Goal: Task Accomplishment & Management: Use online tool/utility

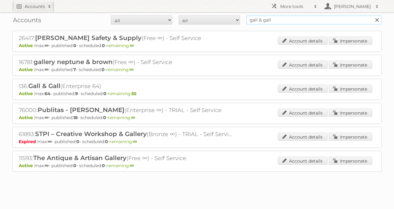
drag, startPoint x: 259, startPoint y: 17, endPoint x: 209, endPoint y: 16, distance: 49.9
click at [216, 17] on form "All Active Expired Pending All Paid Trials Self service gall & gall Search" at bounding box center [196, 19] width 369 height 9
type input "dema"
click at [372, 15] on input "Search" at bounding box center [376, 19] width 9 height 9
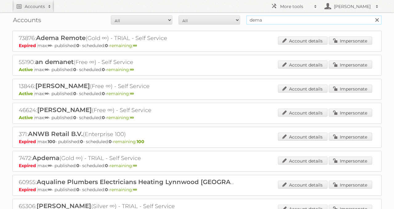
drag, startPoint x: 294, startPoint y: 19, endPoint x: 249, endPoint y: 18, distance: 44.6
click at [250, 18] on input "dema" at bounding box center [313, 19] width 135 height 9
paste input "36617"
type input "36617"
click at [372, 15] on input "Search" at bounding box center [376, 19] width 9 height 9
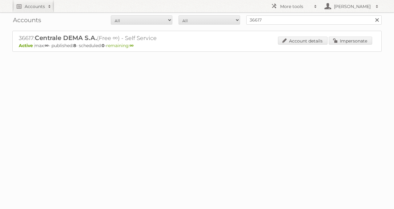
click at [348, 44] on div "Account details Impersonate" at bounding box center [325, 41] width 94 height 9
click at [343, 42] on link "Impersonate" at bounding box center [350, 41] width 43 height 8
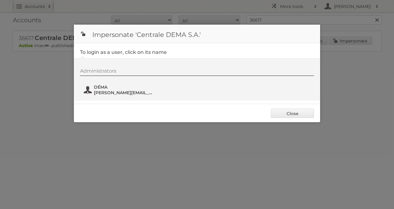
click at [120, 90] on span "david.lecrinier@dema.be" at bounding box center [124, 93] width 60 height 6
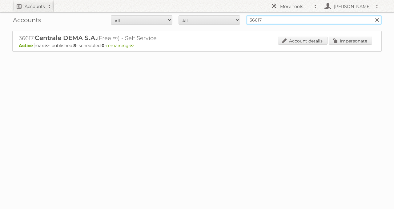
drag, startPoint x: 295, startPoint y: 17, endPoint x: 223, endPoint y: 14, distance: 72.7
click at [229, 15] on form "All Active Expired Pending All Paid Trials Self service 36617 Search" at bounding box center [196, 19] width 369 height 9
type input "albert heijn"
click at [372, 15] on input "Search" at bounding box center [376, 19] width 9 height 9
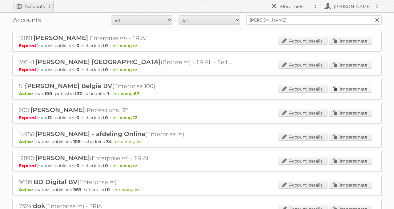
click at [345, 87] on link "Impersonate" at bounding box center [350, 89] width 43 height 8
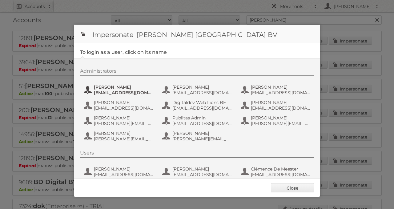
click at [130, 88] on span "Anaïs Wille" at bounding box center [124, 87] width 60 height 6
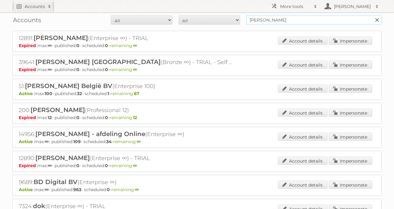
drag, startPoint x: 267, startPoint y: 22, endPoint x: 174, endPoint y: 20, distance: 93.0
click at [185, 20] on form "All Active Expired Pending All Paid Trials Self service albert heijn Search" at bounding box center [196, 19] width 369 height 9
type input "electro depot"
click at [372, 15] on input "Search" at bounding box center [376, 19] width 9 height 9
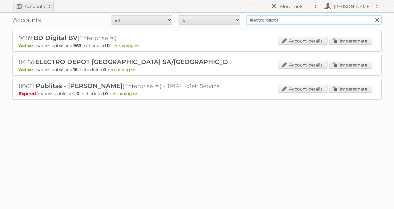
click at [286, 17] on input "electro depot" at bounding box center [313, 19] width 135 height 9
paste input "84156"
type input "84156"
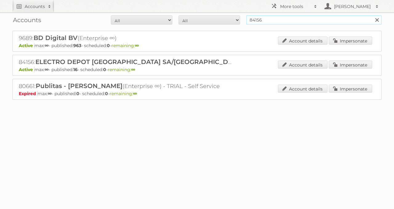
click at [372, 15] on input "Search" at bounding box center [376, 19] width 9 height 9
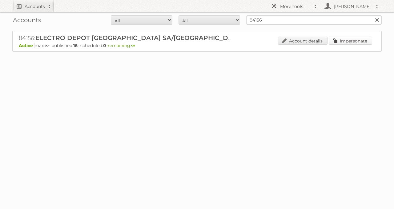
click at [337, 43] on link "Impersonate" at bounding box center [350, 41] width 43 height 8
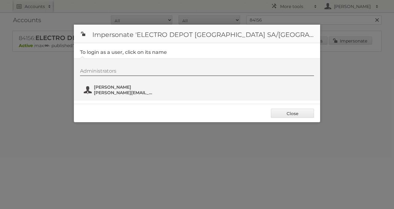
click at [118, 87] on span "[PERSON_NAME]" at bounding box center [124, 87] width 60 height 6
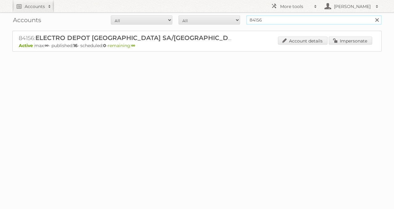
drag, startPoint x: 207, startPoint y: 30, endPoint x: 170, endPoint y: 34, distance: 37.4
click at [180, 34] on div "Accounts All Active Expired Pending All Paid Trials Self service 84156 Search 8…" at bounding box center [197, 41] width 394 height 83
type input "wibra"
click at [372, 15] on input "Search" at bounding box center [376, 19] width 9 height 9
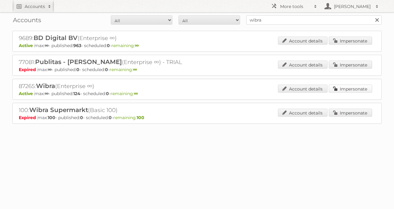
click at [336, 89] on link "Impersonate" at bounding box center [350, 89] width 43 height 8
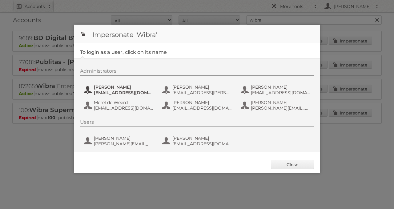
click at [111, 91] on span "[EMAIL_ADDRESS][DOMAIN_NAME]" at bounding box center [124, 93] width 60 height 6
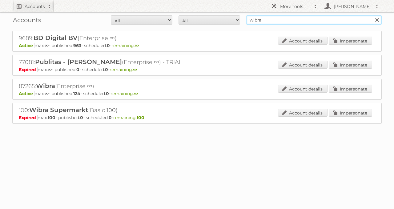
drag, startPoint x: 294, startPoint y: 21, endPoint x: 178, endPoint y: 23, distance: 116.4
click at [185, 23] on form "All Active Expired Pending All Paid Trials Self service wibra Search" at bounding box center [196, 19] width 369 height 9
type input "j"
click at [347, 85] on link "Impersonate" at bounding box center [350, 89] width 43 height 8
click at [346, 88] on link "Impersonate" at bounding box center [350, 89] width 43 height 8
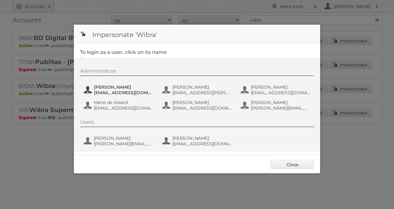
click at [130, 94] on span "[EMAIL_ADDRESS][DOMAIN_NAME]" at bounding box center [124, 93] width 60 height 6
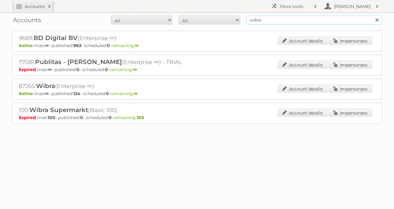
drag, startPoint x: 295, startPoint y: 23, endPoint x: 191, endPoint y: 32, distance: 104.5
click at [195, 32] on div "Accounts All Active Expired Pending All Paid Trials Self service wibra Search 9…" at bounding box center [197, 77] width 394 height 155
type input "jola mode"
click at [372, 15] on input "Search" at bounding box center [376, 19] width 9 height 9
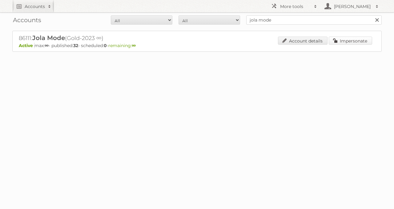
click at [356, 42] on link "Impersonate" at bounding box center [350, 41] width 43 height 8
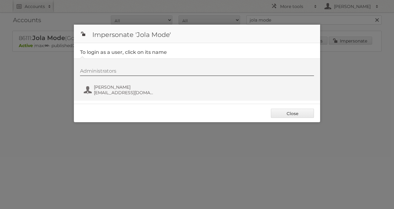
click at [122, 100] on div "Administrators Aimée van Os marketing@jolamode.nl" at bounding box center [197, 79] width 246 height 42
click at [114, 95] on span "marketing@jolamode.nl" at bounding box center [124, 93] width 60 height 6
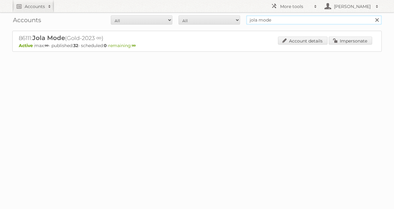
drag, startPoint x: 277, startPoint y: 22, endPoint x: 210, endPoint y: 21, distance: 67.4
click at [213, 22] on form "All Active Expired Pending All Paid Trials Self service jola mode Search" at bounding box center [196, 19] width 369 height 9
type input "ygo"
click at [372, 15] on input "Search" at bounding box center [376, 19] width 9 height 9
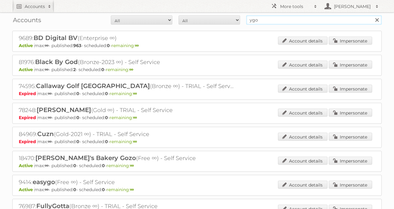
drag, startPoint x: 281, startPoint y: 21, endPoint x: 215, endPoint y: 16, distance: 66.1
click at [215, 16] on form "All Active Expired Pending All Paid Trials Self service ygo Search" at bounding box center [196, 19] width 369 height 9
type input "meubelen gova"
click at [372, 15] on input "Search" at bounding box center [376, 19] width 9 height 9
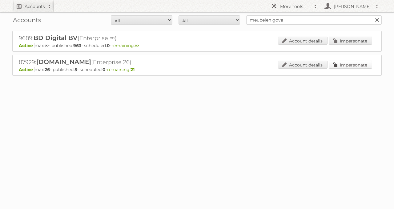
click at [339, 62] on link "Impersonate" at bounding box center [350, 65] width 43 height 8
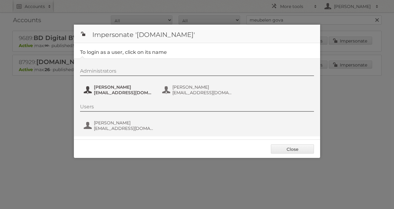
click at [126, 88] on span "Alice Vuylsteke" at bounding box center [124, 87] width 60 height 6
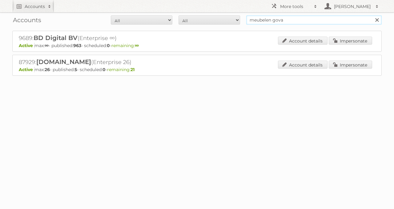
drag, startPoint x: 237, startPoint y: 30, endPoint x: 218, endPoint y: 35, distance: 19.9
click at [220, 34] on div "Accounts All Active Expired Pending All Paid Trials Self service meubelen gova …" at bounding box center [197, 53] width 394 height 107
paste input "89446"
type input "89446"
click at [372, 15] on input "Search" at bounding box center [376, 19] width 9 height 9
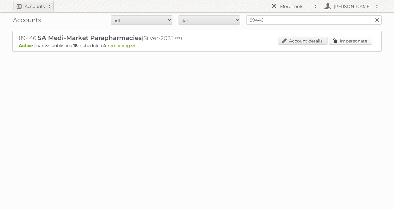
click at [347, 42] on link "Impersonate" at bounding box center [350, 41] width 43 height 8
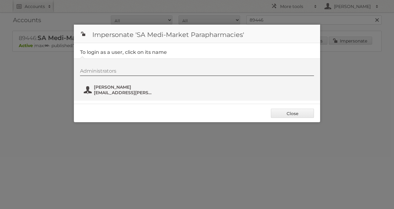
click at [137, 88] on span "Margaux Haller" at bounding box center [124, 87] width 60 height 6
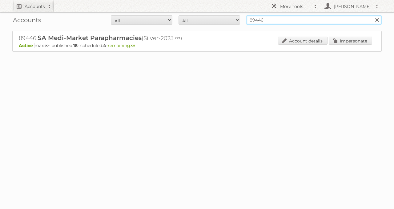
drag, startPoint x: 231, startPoint y: 20, endPoint x: 225, endPoint y: 19, distance: 5.9
click at [226, 20] on form "All Active Expired Pending All Paid Trials Self service 89446 Search" at bounding box center [196, 19] width 369 height 9
type input "xenos"
click at [372, 15] on input "Search" at bounding box center [376, 19] width 9 height 9
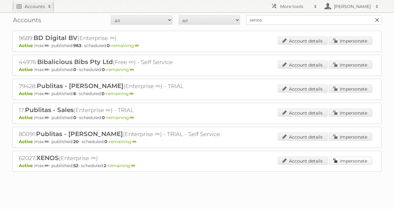
click at [352, 157] on link "Impersonate" at bounding box center [350, 161] width 43 height 8
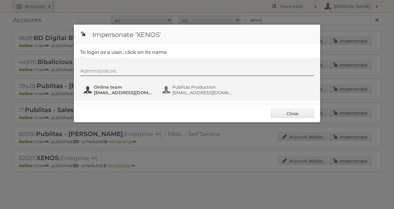
click at [103, 86] on span "Online team" at bounding box center [124, 87] width 60 height 6
